Goal: Task Accomplishment & Management: Use online tool/utility

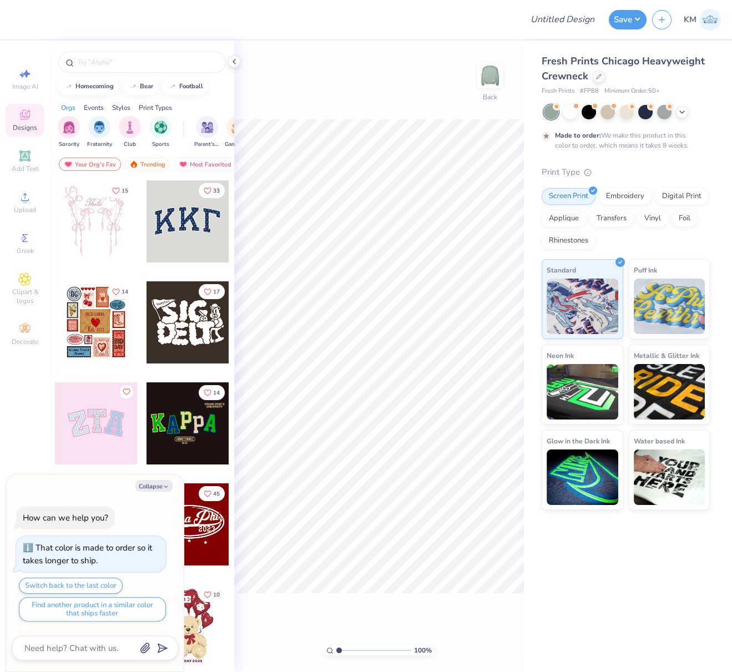
drag, startPoint x: 29, startPoint y: 165, endPoint x: 50, endPoint y: 159, distance: 22.5
click at [29, 165] on span "Add Text" at bounding box center [25, 168] width 27 height 9
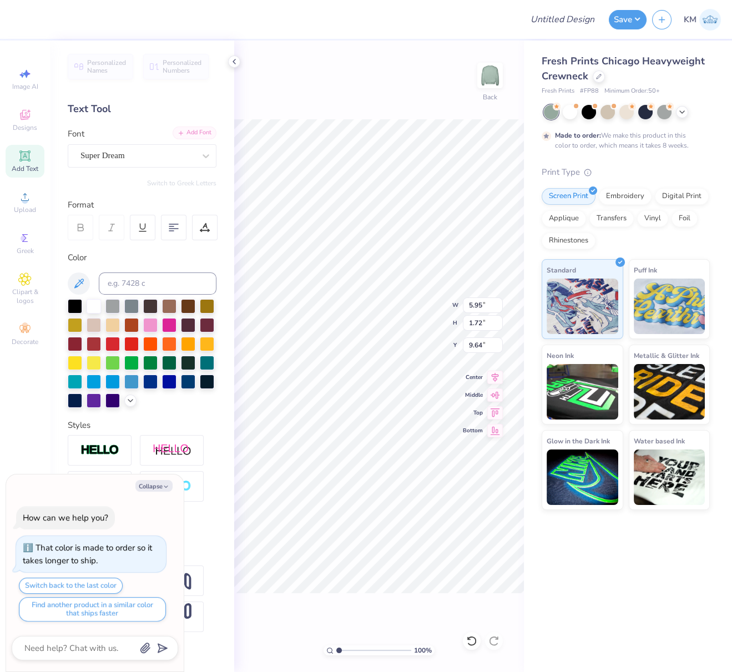
click at [201, 134] on div "Add Font" at bounding box center [195, 133] width 44 height 13
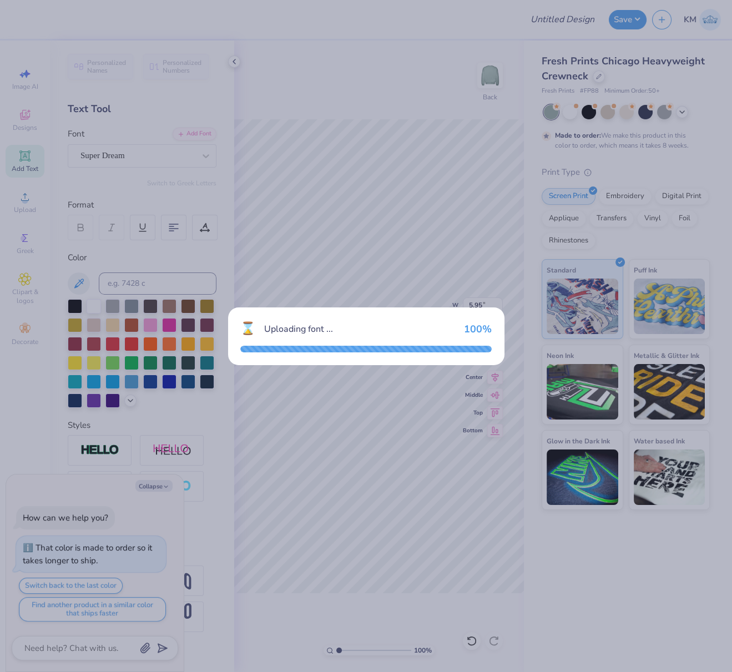
click at [412, 341] on div "⌛ Uploading font ... 100 %" at bounding box center [366, 336] width 276 height 58
type textarea "x"
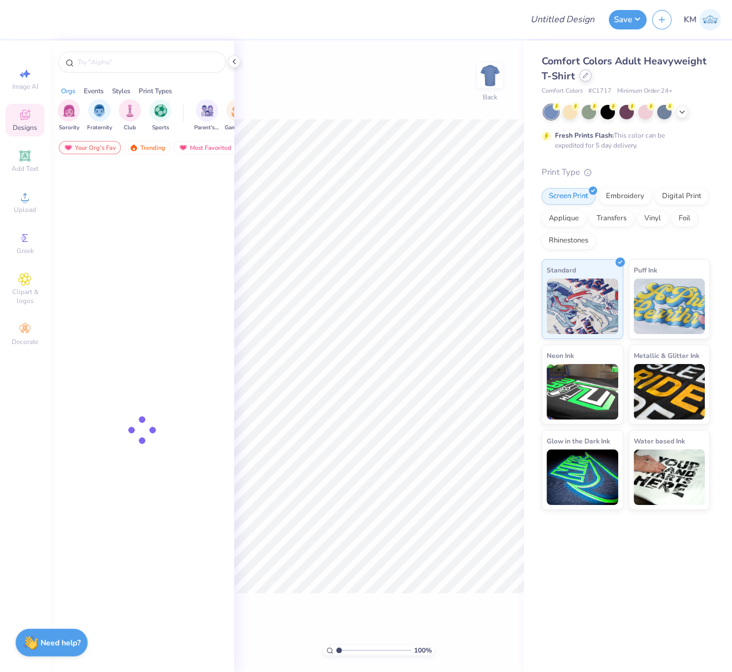
click at [584, 79] on div at bounding box center [585, 75] width 12 height 12
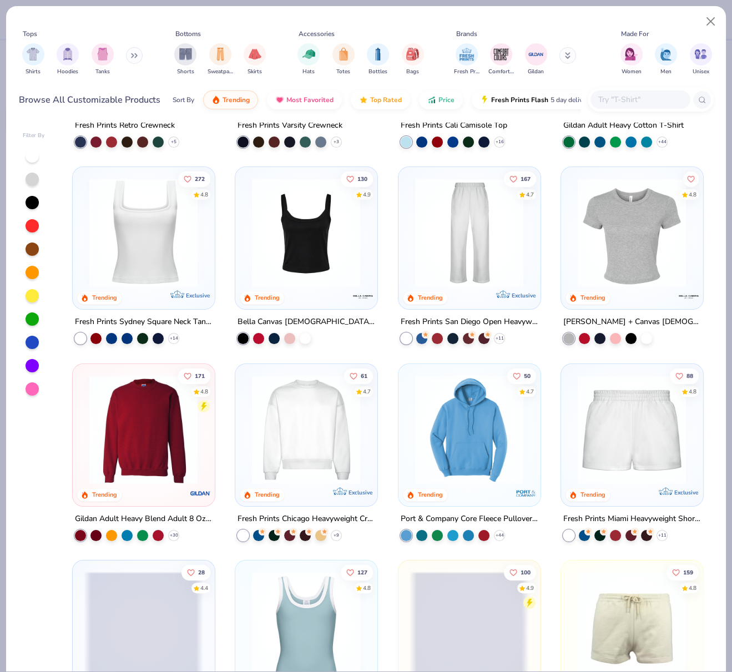
scroll to position [397, 0]
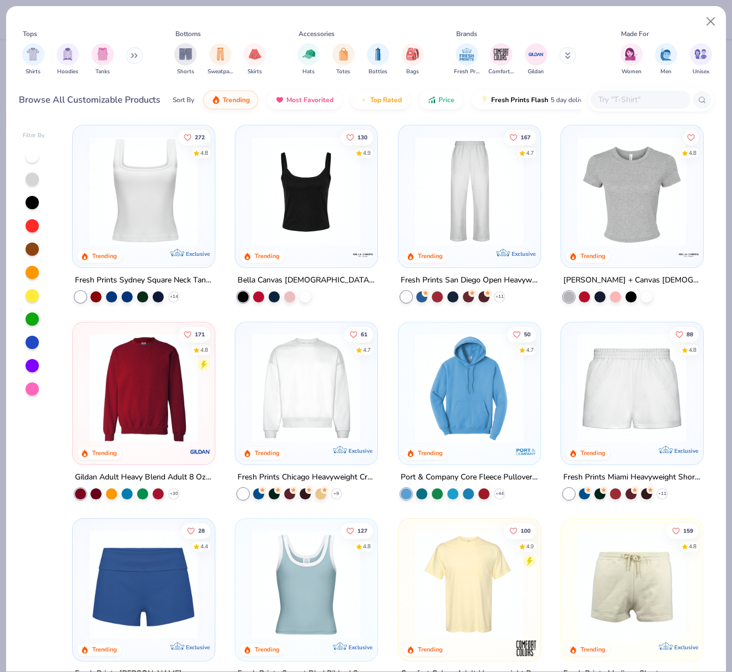
click at [332, 395] on img at bounding box center [305, 387] width 119 height 109
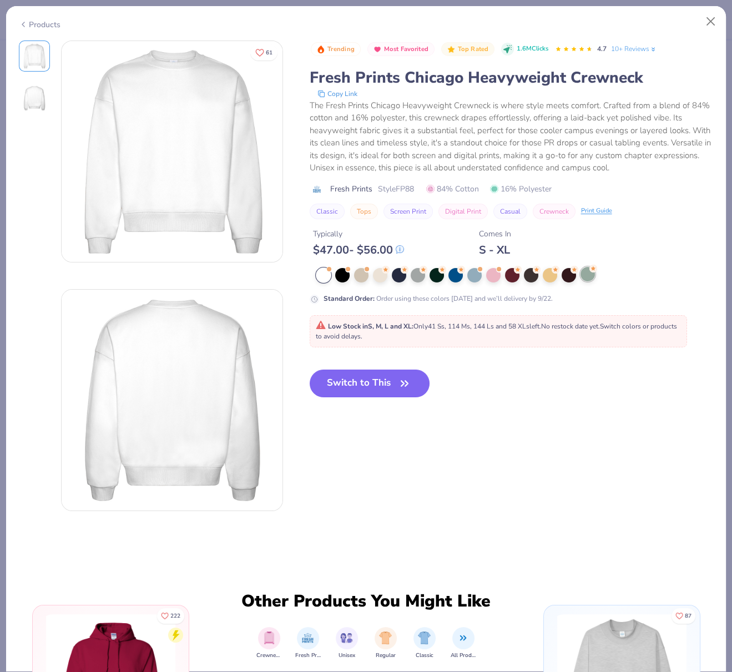
drag, startPoint x: 587, startPoint y: 275, endPoint x: 586, endPoint y: 281, distance: 6.2
click at [587, 275] on div at bounding box center [587, 274] width 14 height 14
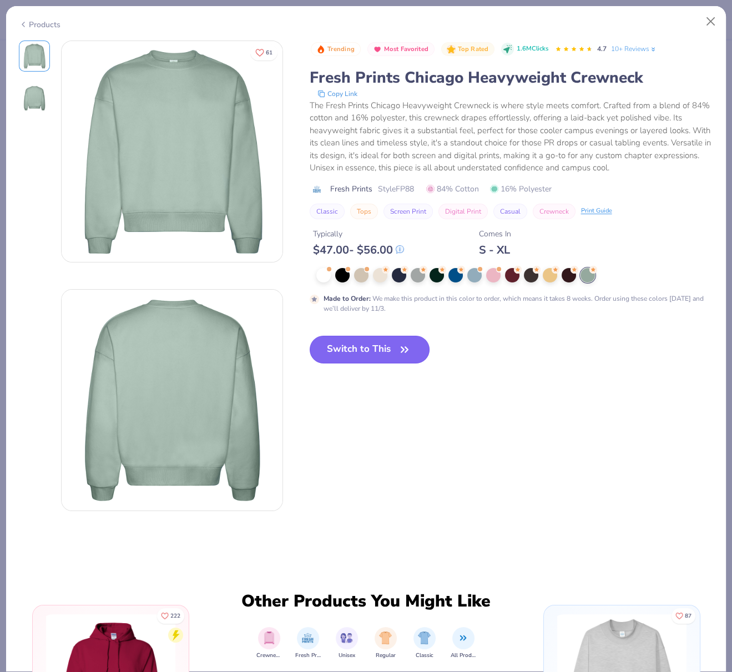
drag, startPoint x: 374, startPoint y: 347, endPoint x: 383, endPoint y: 361, distance: 16.8
click at [375, 346] on button "Switch to This" at bounding box center [370, 350] width 120 height 28
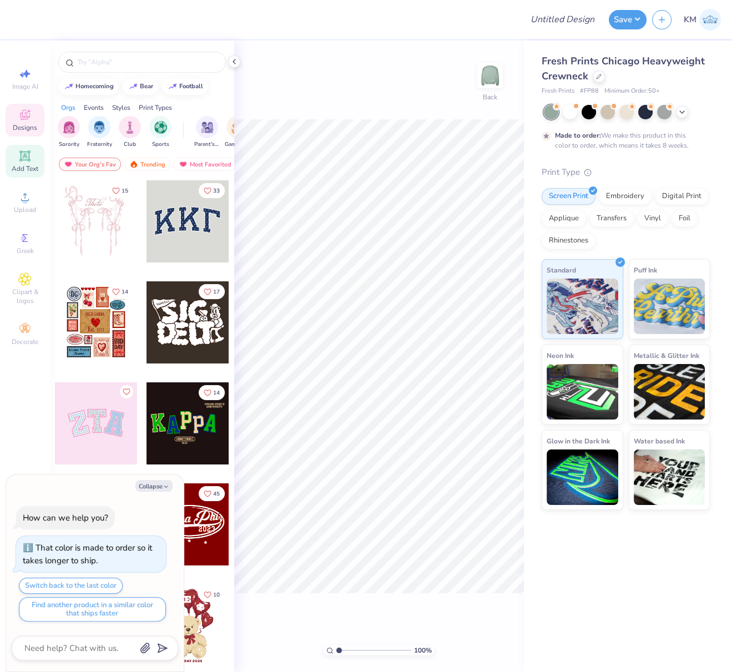
click at [26, 161] on icon at bounding box center [24, 155] width 13 height 13
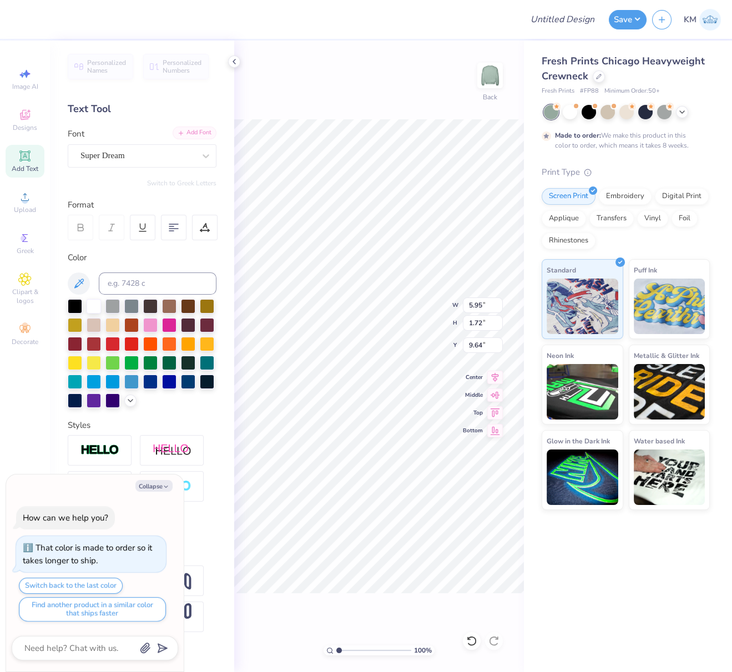
click at [194, 132] on div "Add Font" at bounding box center [195, 133] width 44 height 13
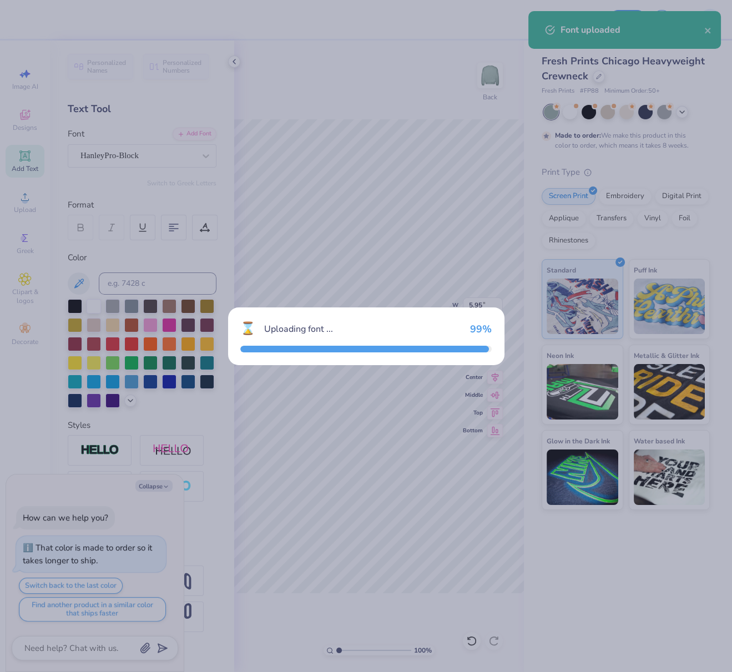
type textarea "x"
type input "5.18"
type input "1.85"
type input "9.58"
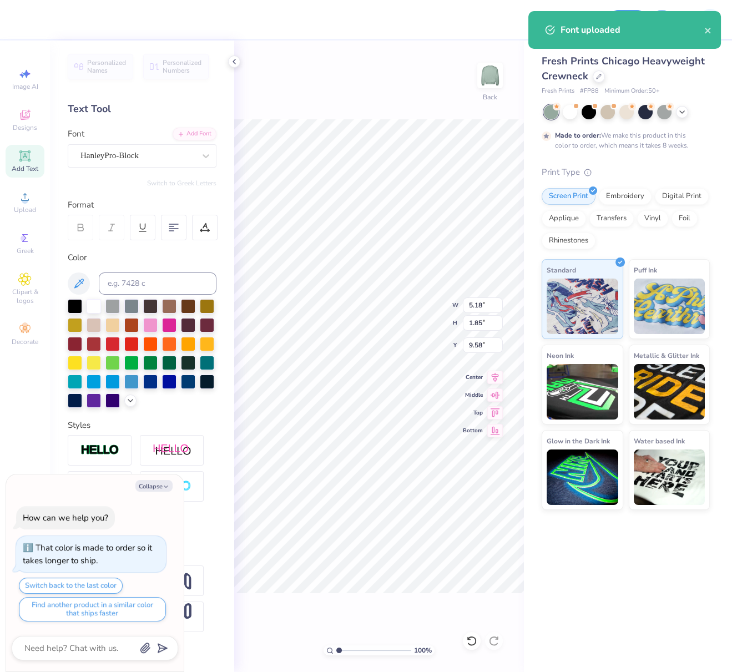
type textarea "x"
type input "7.30"
type input "2.60"
type input "8.82"
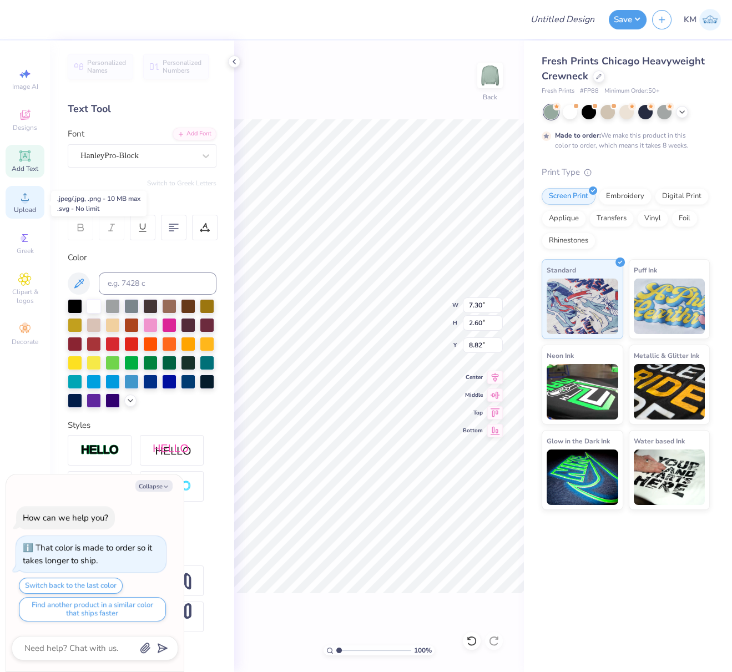
click at [25, 203] on circle at bounding box center [25, 201] width 6 height 6
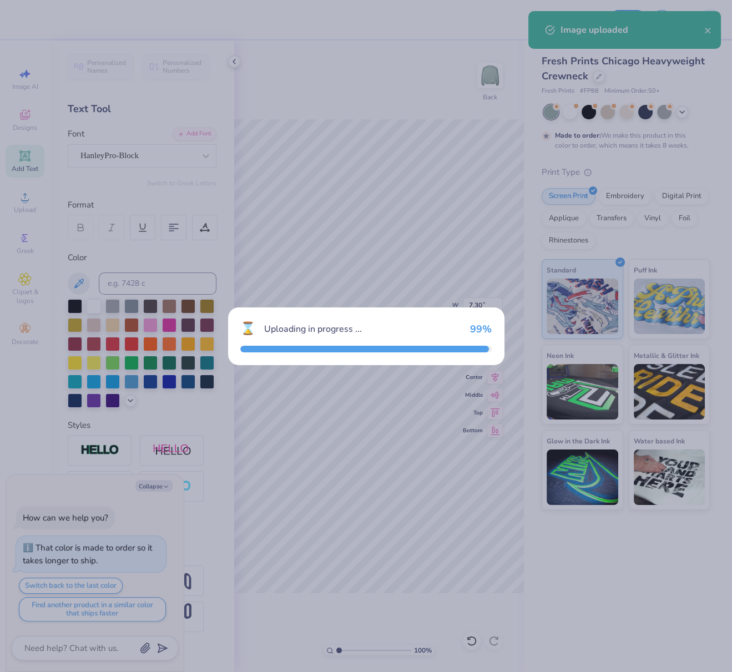
type textarea "x"
type input "0.73"
type input "0.47"
type input "10.50"
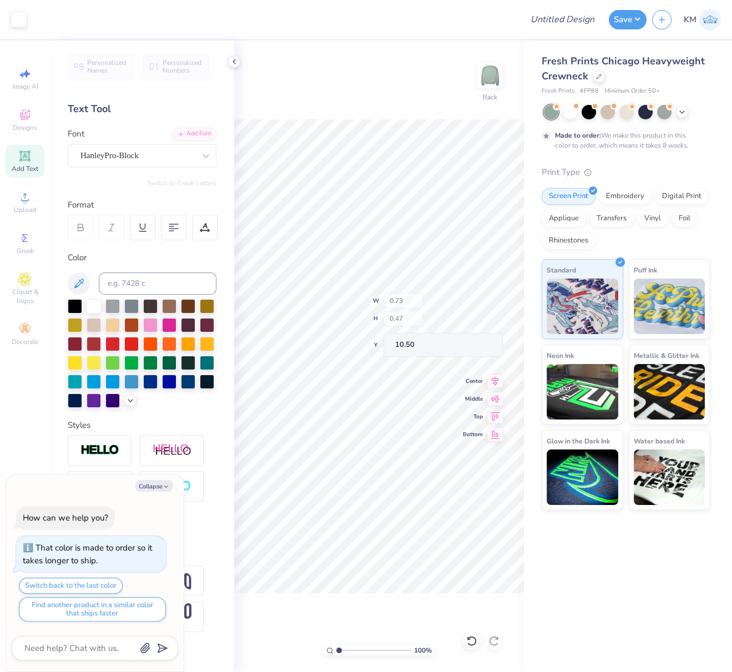
type textarea "x"
click at [148, 284] on input at bounding box center [158, 283] width 118 height 22
type input "622"
type textarea "x"
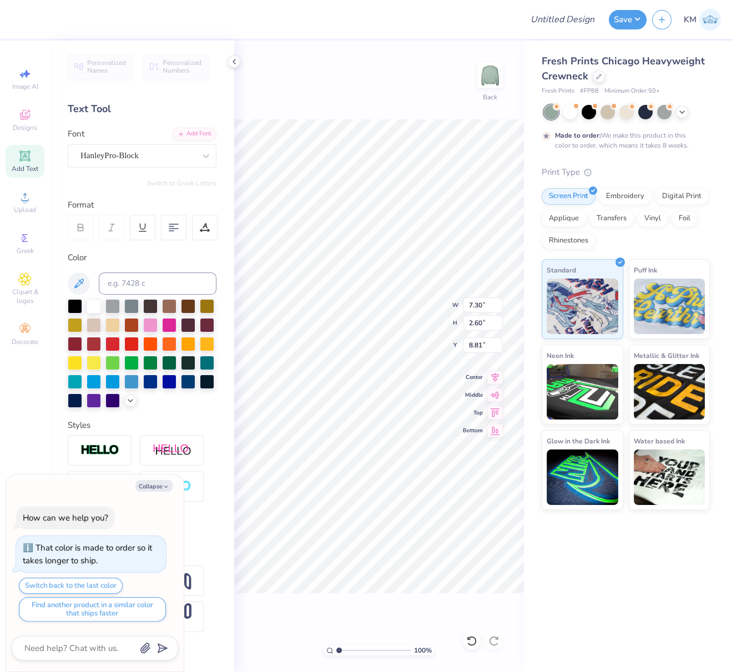
type input "4.96"
type textarea "x"
type input "5.01"
type textarea "x"
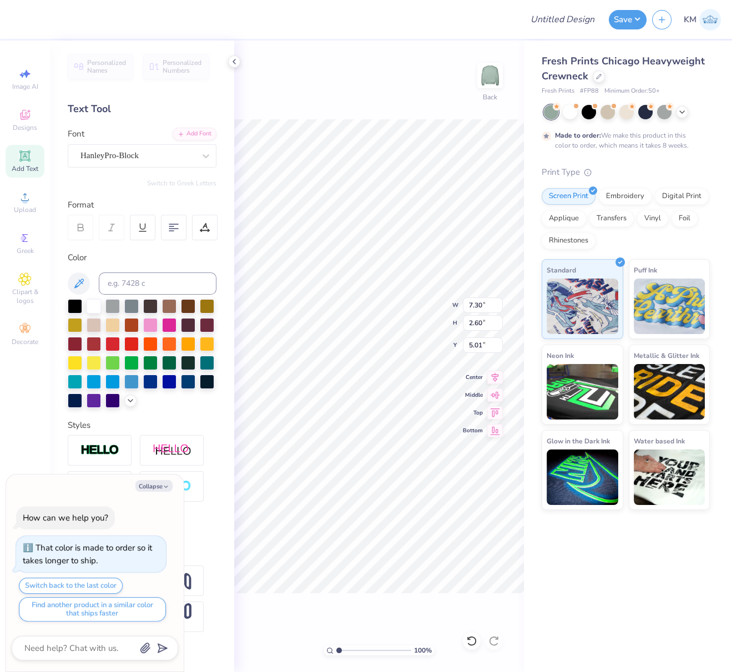
type textarea "T"
type textarea "x"
type textarea "TR"
type textarea "x"
type textarea "TRI"
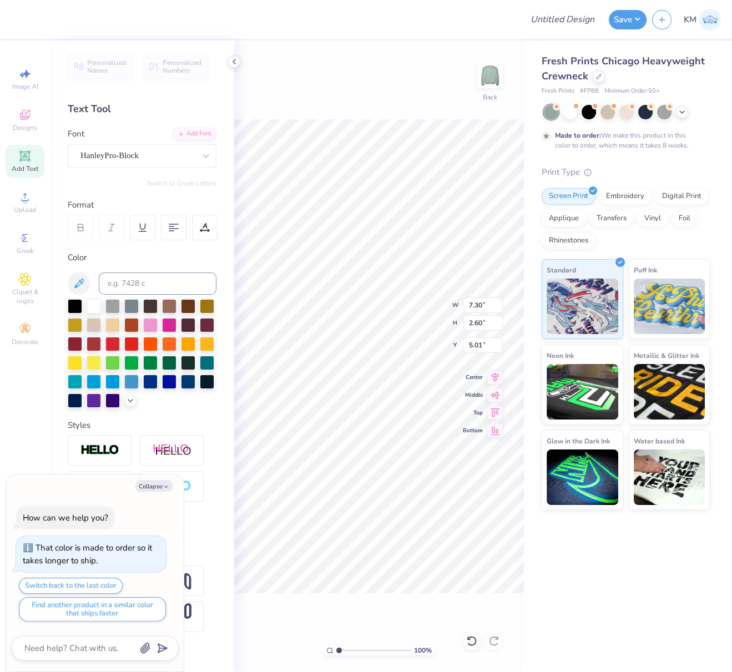
type textarea "x"
type textarea "TRI"
type textarea "x"
type textarea "TRI D"
type textarea "x"
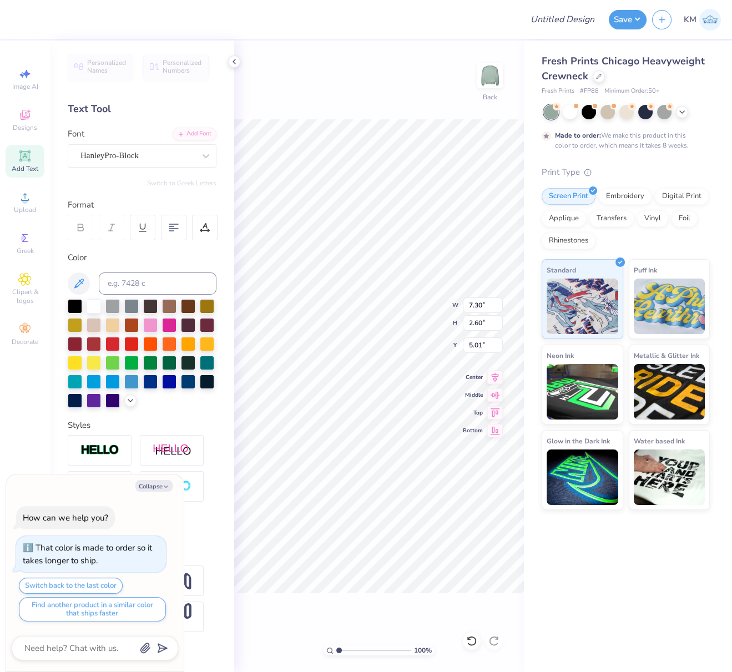
type textarea "TRI DE"
type textarea "x"
type textarea "TRI DEL"
type textarea "x"
type textarea "TRI DELT"
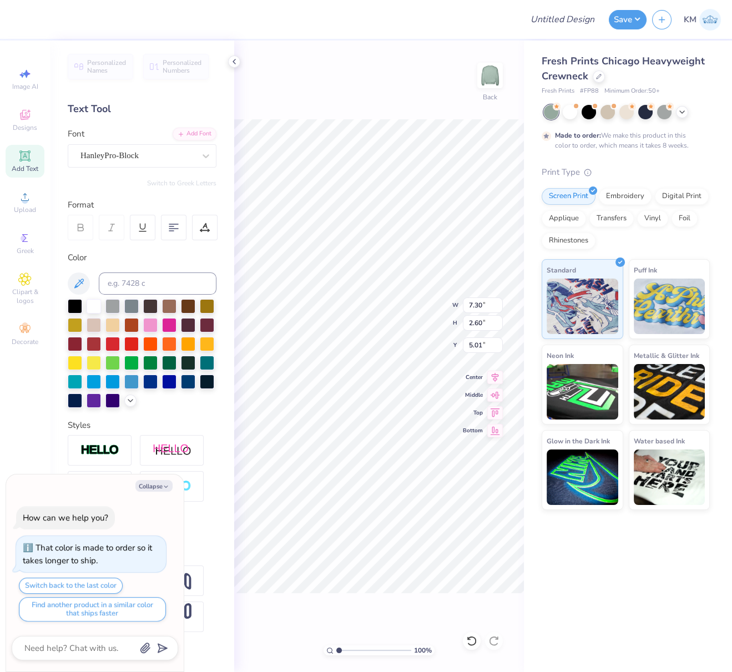
type textarea "x"
type textarea "TRI DELTA"
click at [76, 400] on div at bounding box center [75, 400] width 14 height 14
click at [110, 451] on img at bounding box center [99, 450] width 39 height 13
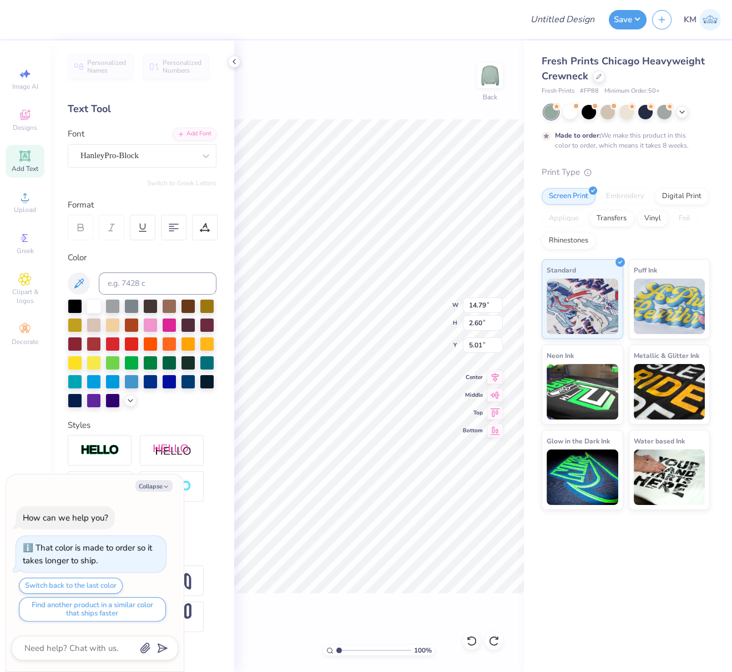
type textarea "x"
type input "14.84"
type input "2.65"
type input "4.99"
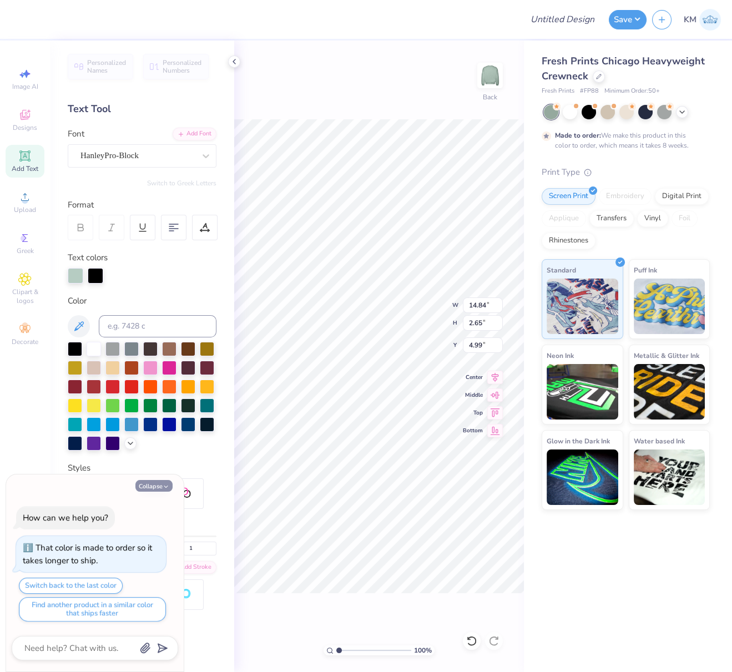
click at [163, 487] on icon "button" at bounding box center [166, 486] width 7 height 7
type textarea "x"
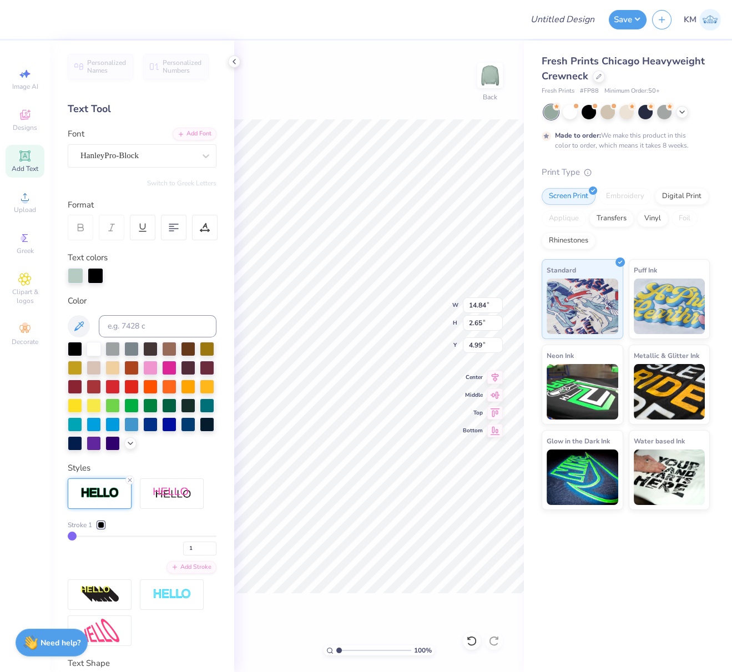
click at [103, 528] on div at bounding box center [101, 525] width 7 height 7
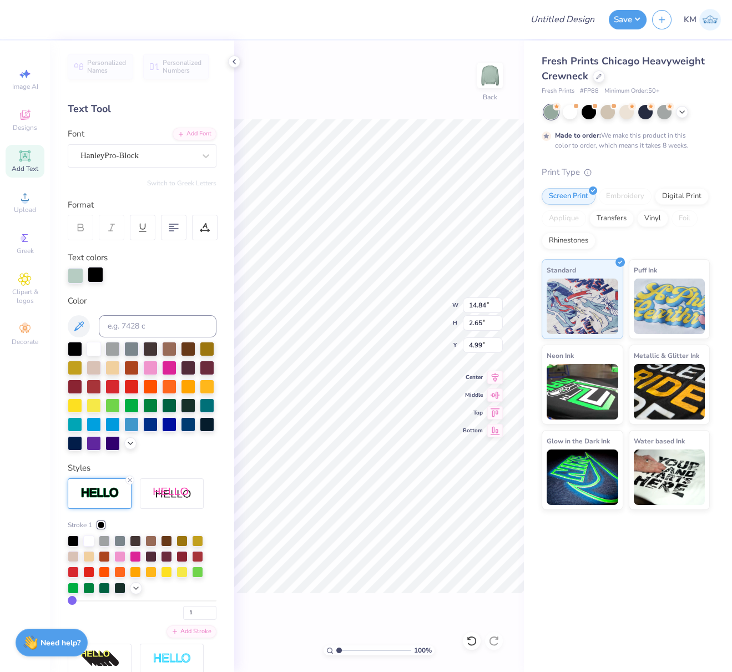
click at [96, 271] on div at bounding box center [96, 275] width 16 height 16
click at [200, 431] on div at bounding box center [207, 423] width 14 height 14
drag, startPoint x: 169, startPoint y: 442, endPoint x: 171, endPoint y: 449, distance: 8.2
click at [82, 442] on div at bounding box center [75, 442] width 14 height 14
type input "2"
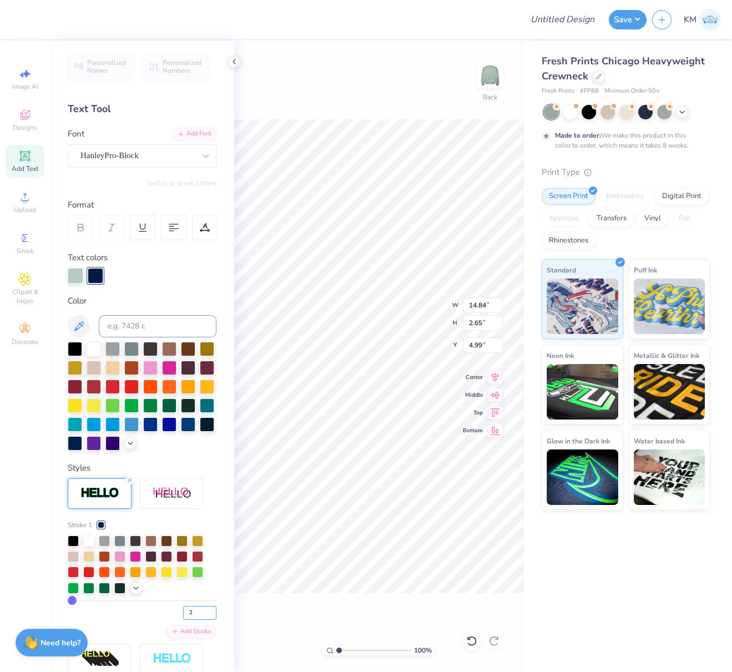
click at [202, 620] on input "2" at bounding box center [199, 613] width 33 height 14
type input "2"
type input "14.89"
type input "2.69"
type input "4.96"
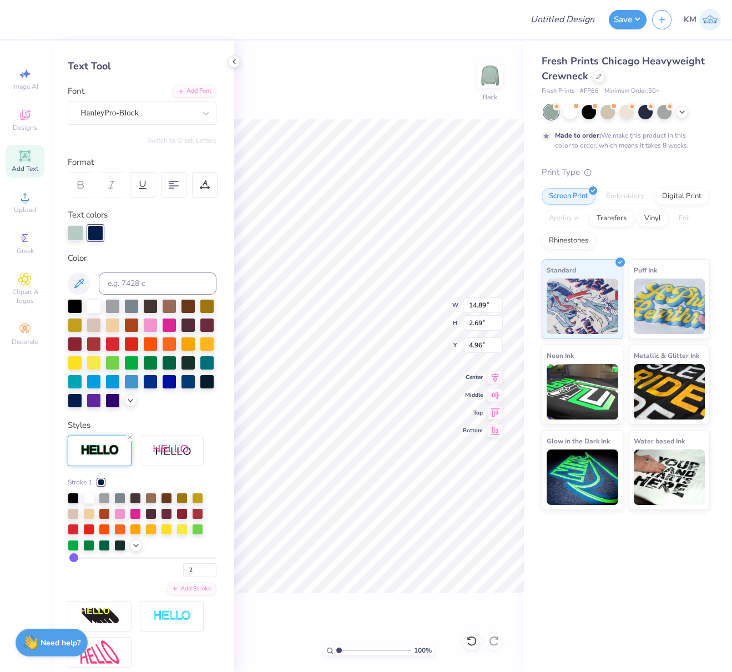
scroll to position [42, 0]
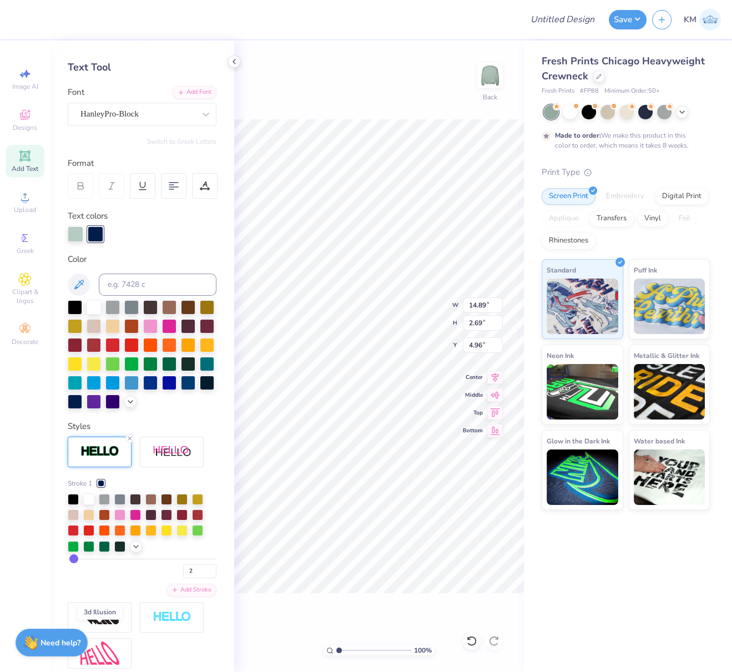
click at [105, 626] on img at bounding box center [99, 617] width 39 height 18
type input "17.05"
type input "3.03"
type input "5.16"
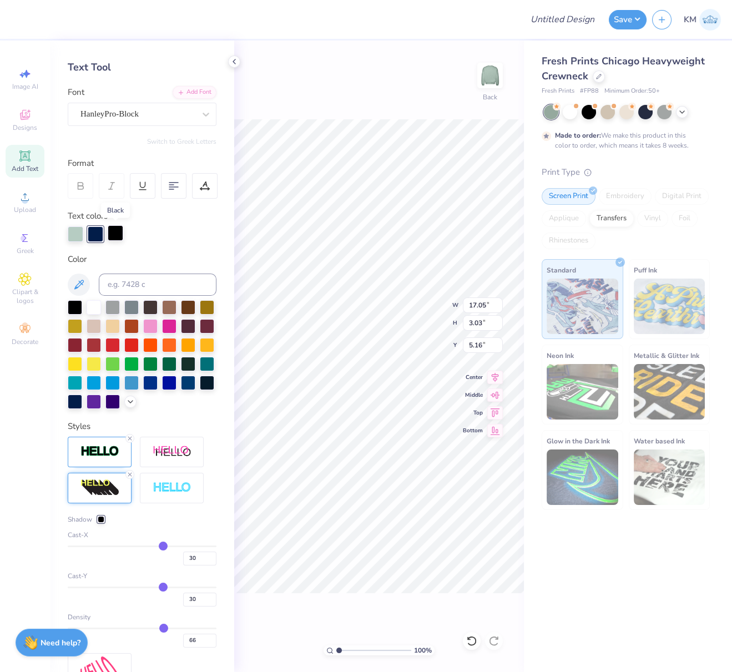
click at [118, 233] on div at bounding box center [116, 233] width 16 height 16
click at [82, 401] on div at bounding box center [75, 400] width 14 height 14
drag, startPoint x: 189, startPoint y: 575, endPoint x: 167, endPoint y: 575, distance: 21.6
click at [170, 565] on div "30" at bounding box center [142, 555] width 149 height 20
type input "2"
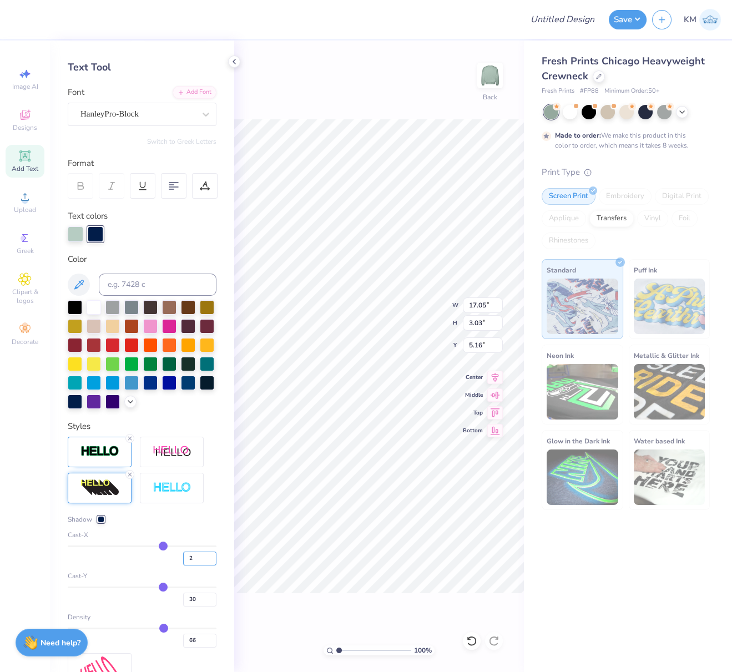
type input "2"
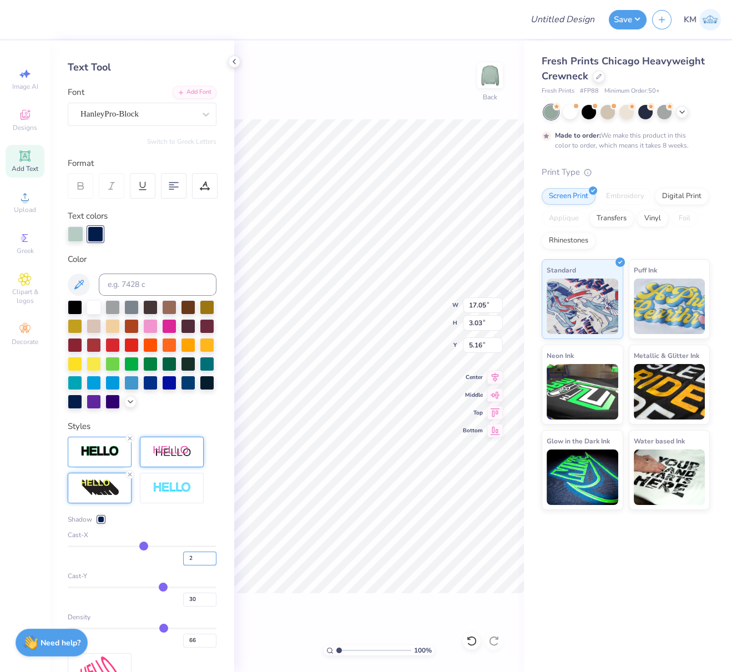
type input "13.39"
drag, startPoint x: 189, startPoint y: 615, endPoint x: 169, endPoint y: 620, distance: 20.6
click at [173, 607] on div "30" at bounding box center [142, 597] width 149 height 20
type input "2"
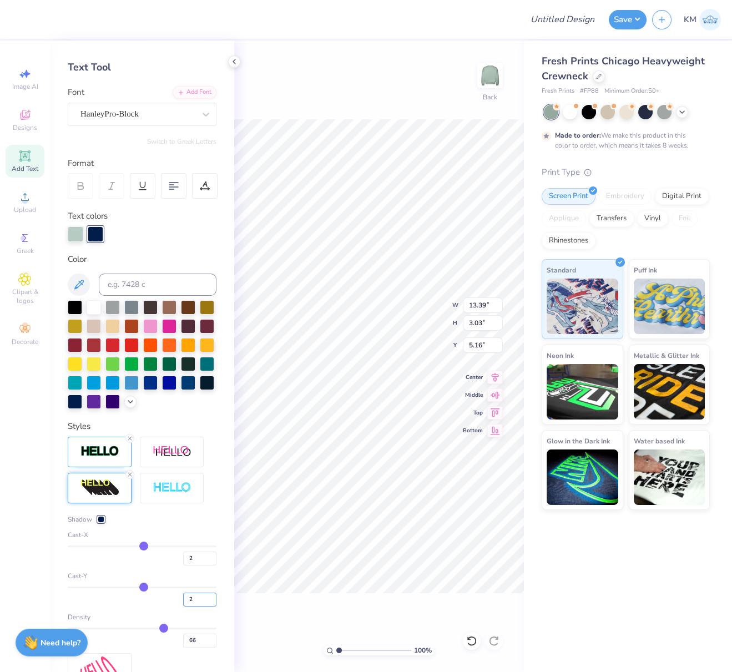
type input "2.39"
drag, startPoint x: 190, startPoint y: 575, endPoint x: 182, endPoint y: 580, distance: 9.2
click at [183, 565] on input "2" at bounding box center [199, 559] width 33 height 14
type input "1"
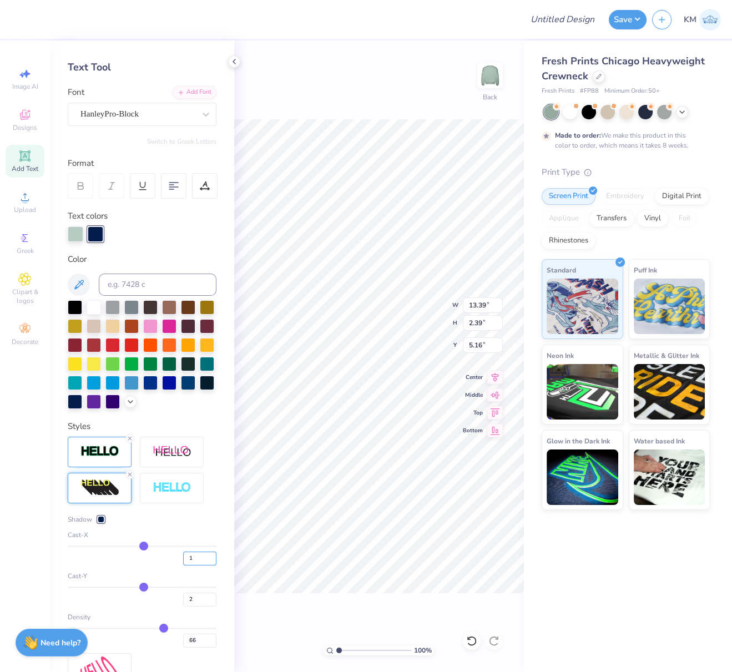
type input "1"
type input "13.26"
drag, startPoint x: 183, startPoint y: 613, endPoint x: 175, endPoint y: 620, distance: 10.2
click at [183, 607] on input "2" at bounding box center [199, 600] width 33 height 14
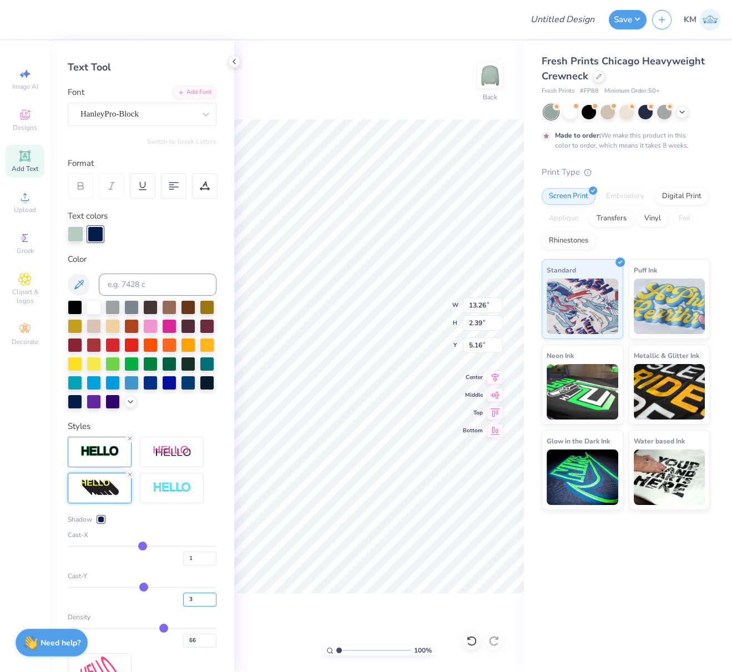
type input "3"
type input "2.41"
drag, startPoint x: 191, startPoint y: 617, endPoint x: 170, endPoint y: 616, distance: 20.5
click at [171, 607] on div "3" at bounding box center [142, 597] width 149 height 20
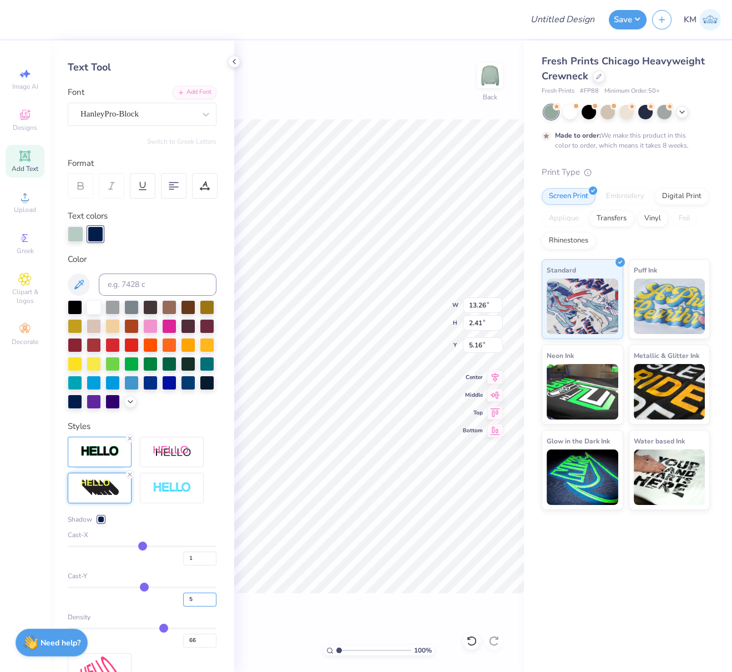
type input "5"
type input "2.46"
click at [135, 284] on input at bounding box center [158, 285] width 118 height 22
click at [95, 229] on div at bounding box center [96, 233] width 16 height 16
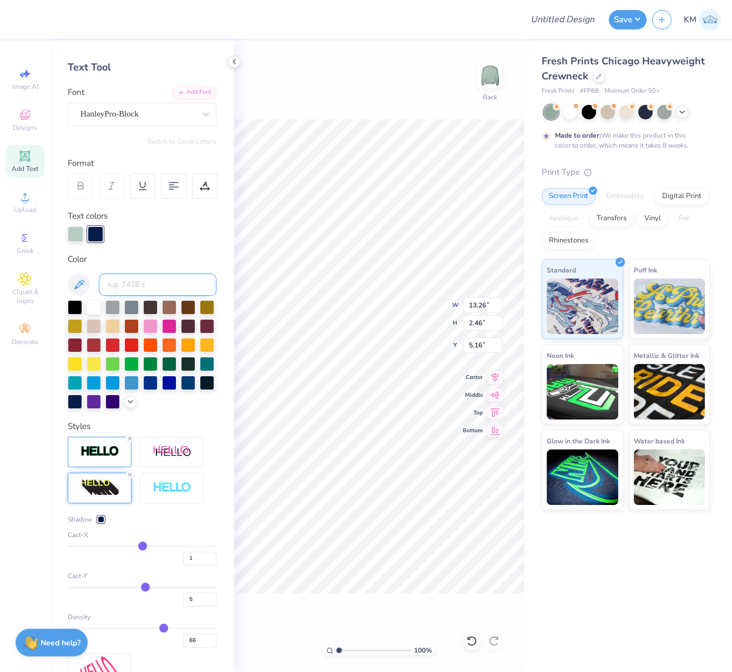
click at [124, 282] on input at bounding box center [158, 285] width 118 height 22
type input "7694"
click at [98, 458] on img at bounding box center [99, 451] width 39 height 13
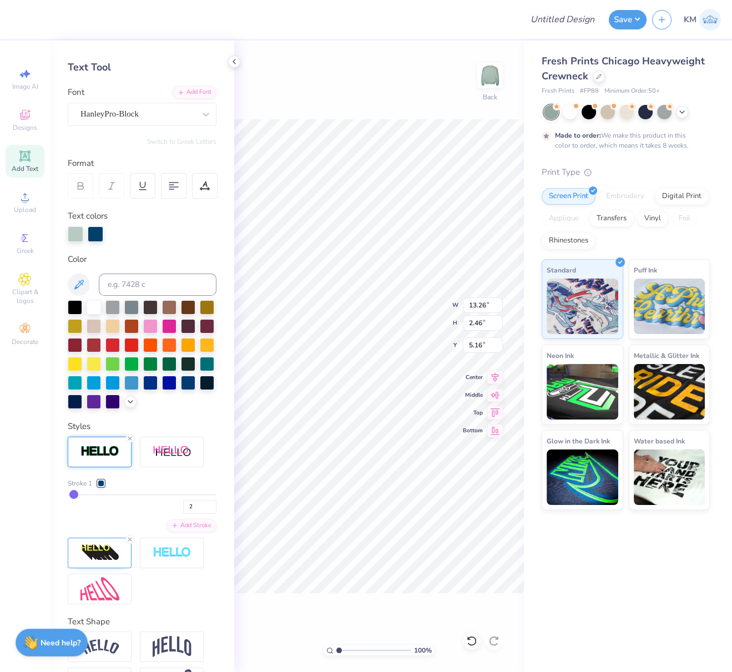
type input "3.95"
